Goal: Task Accomplishment & Management: Use online tool/utility

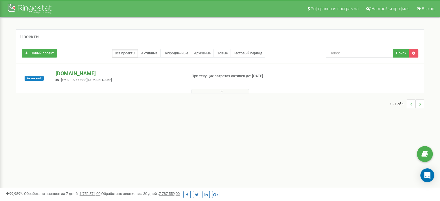
click at [89, 73] on p "[DOMAIN_NAME]" at bounding box center [119, 74] width 126 height 8
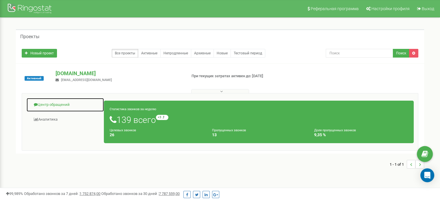
click at [63, 104] on link "Центр обращений" at bounding box center [65, 105] width 78 height 14
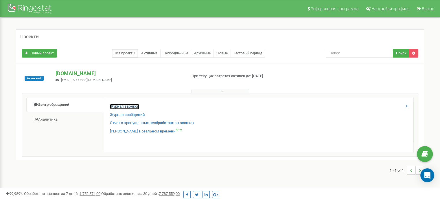
click at [119, 106] on link "Журнал звонков" at bounding box center [124, 106] width 29 height 5
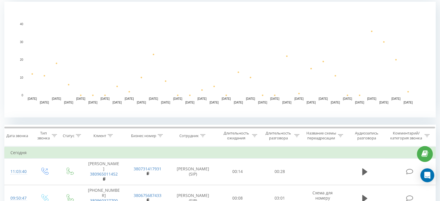
scroll to position [116, 0]
